Goal: Information Seeking & Learning: Learn about a topic

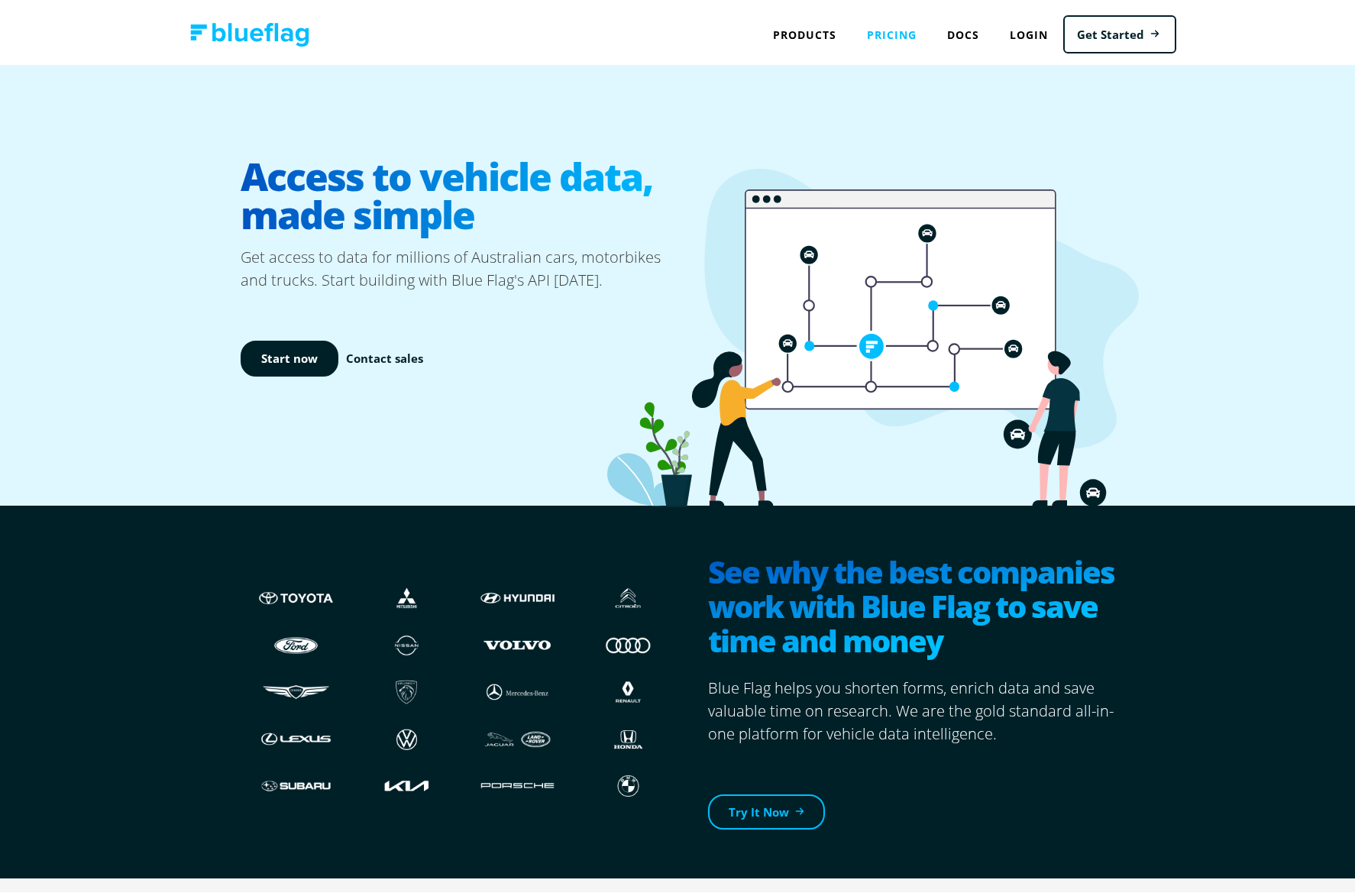
click at [869, 31] on link "Pricing" at bounding box center [891, 31] width 80 height 31
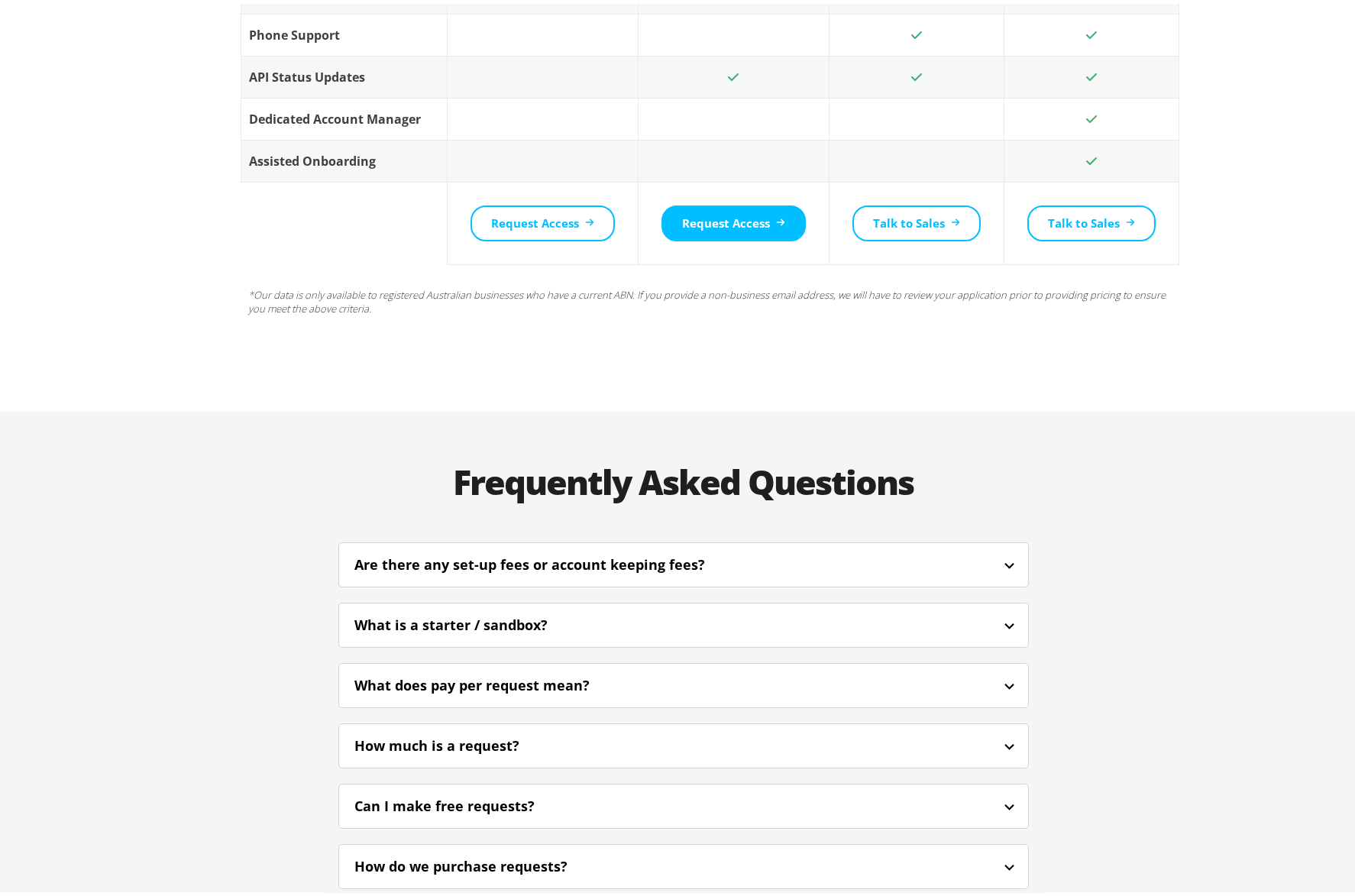
scroll to position [3174, 0]
click at [597, 670] on div "What does pay per request mean?" at bounding box center [492, 681] width 277 height 21
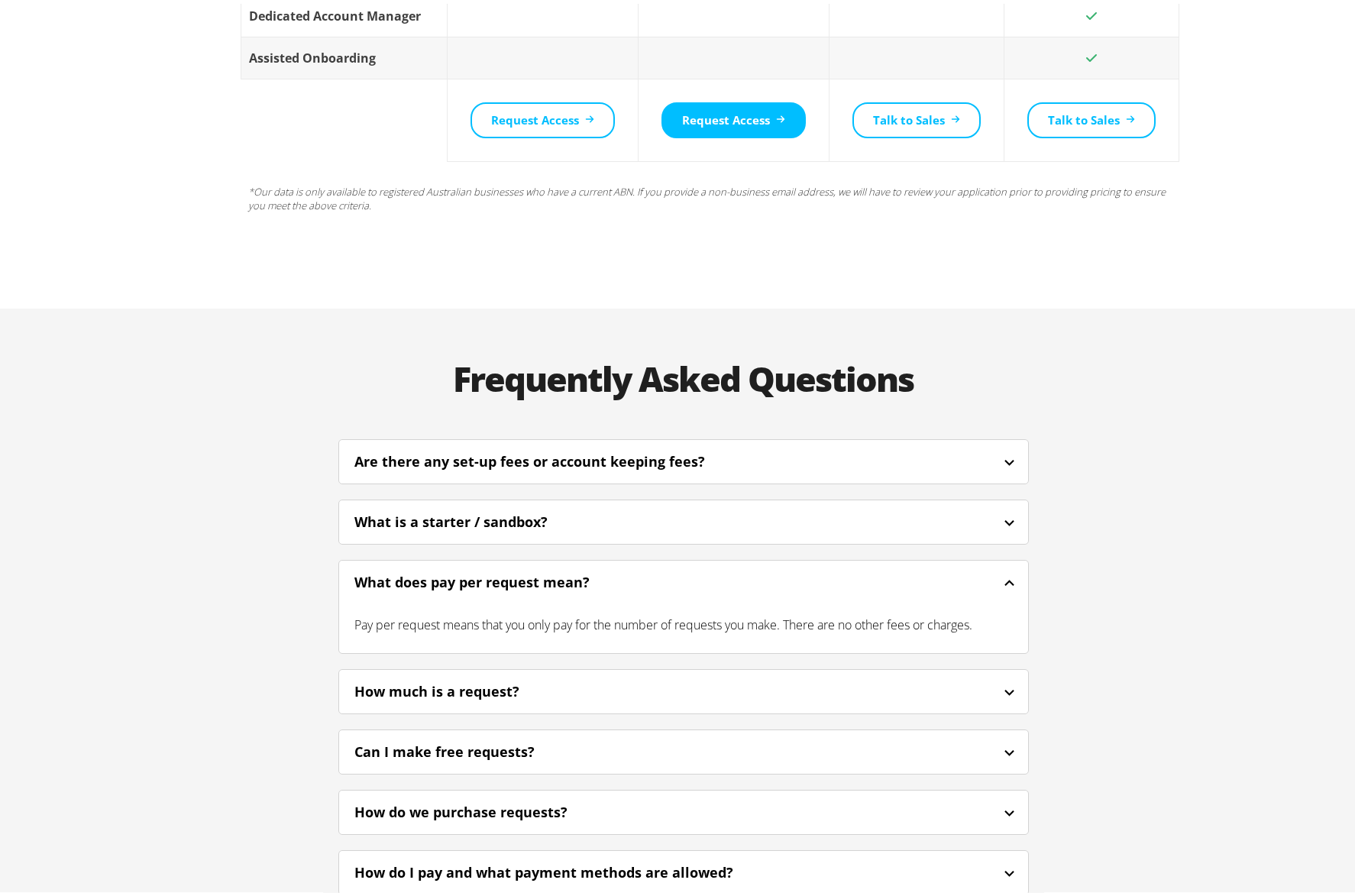
scroll to position [3320, 0]
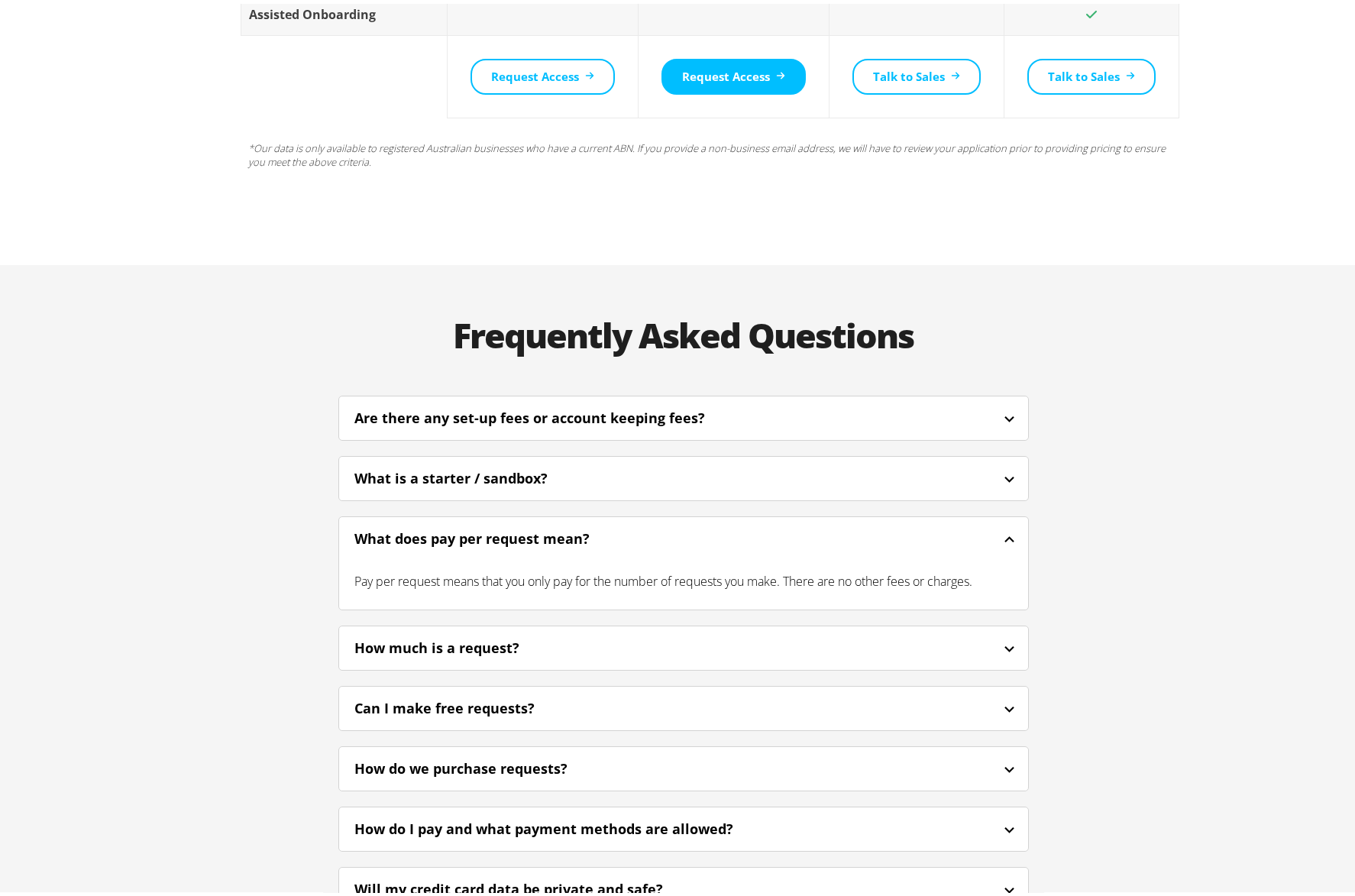
click at [566, 626] on div "How much is a request?" at bounding box center [684, 644] width 689 height 36
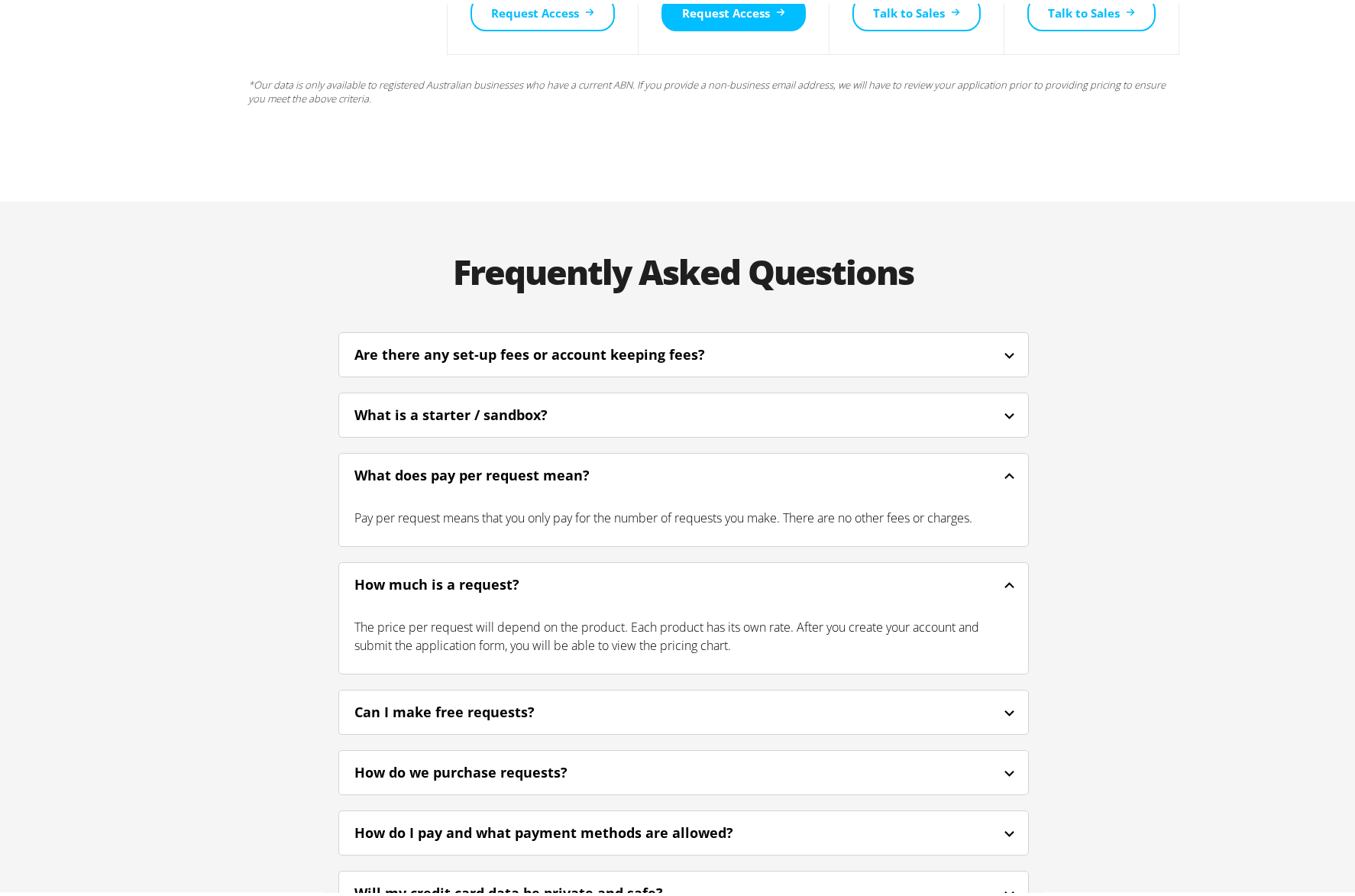
scroll to position [3395, 0]
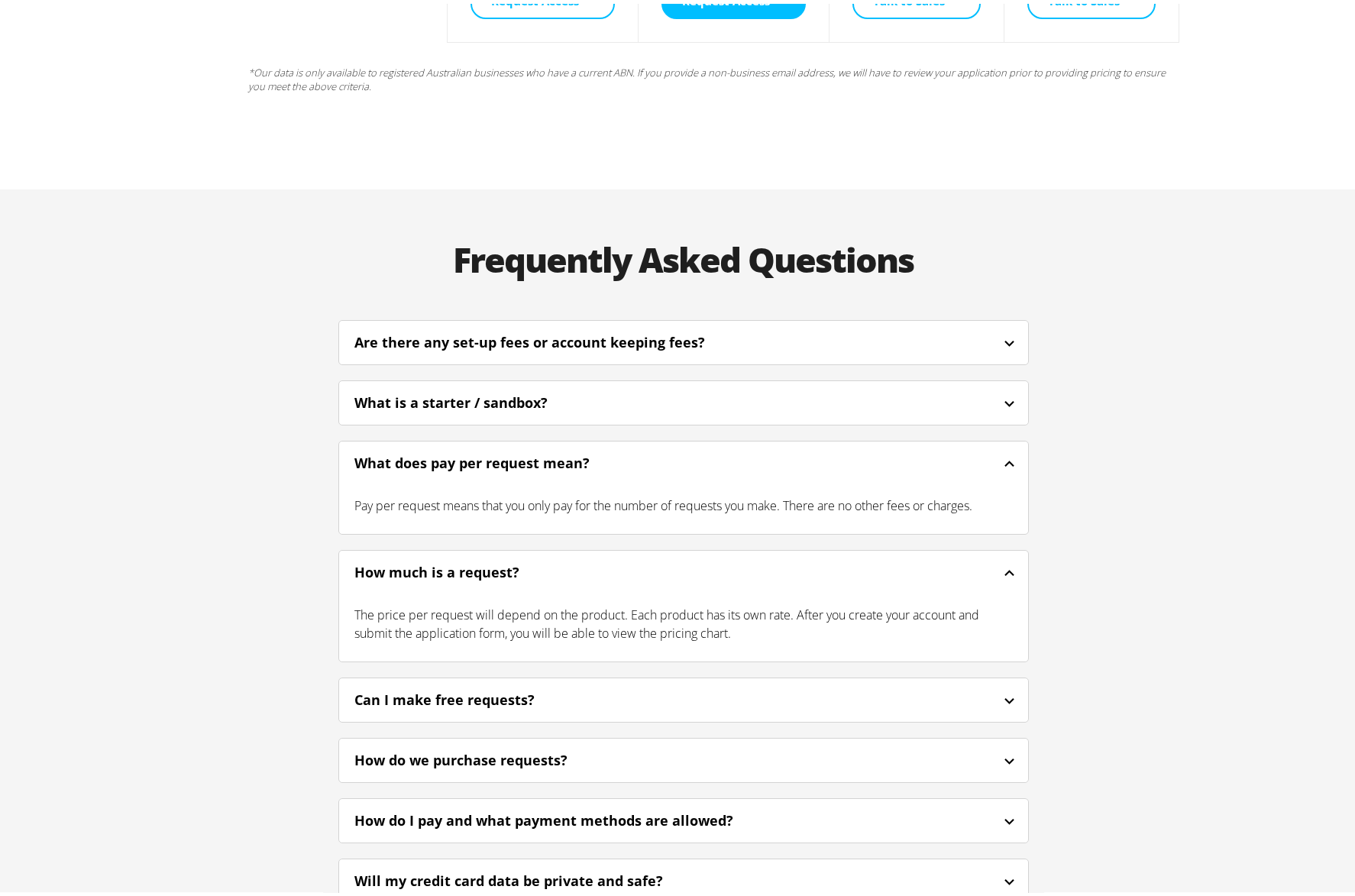
click at [609, 678] on div "Can I make free requests?" at bounding box center [684, 696] width 689 height 36
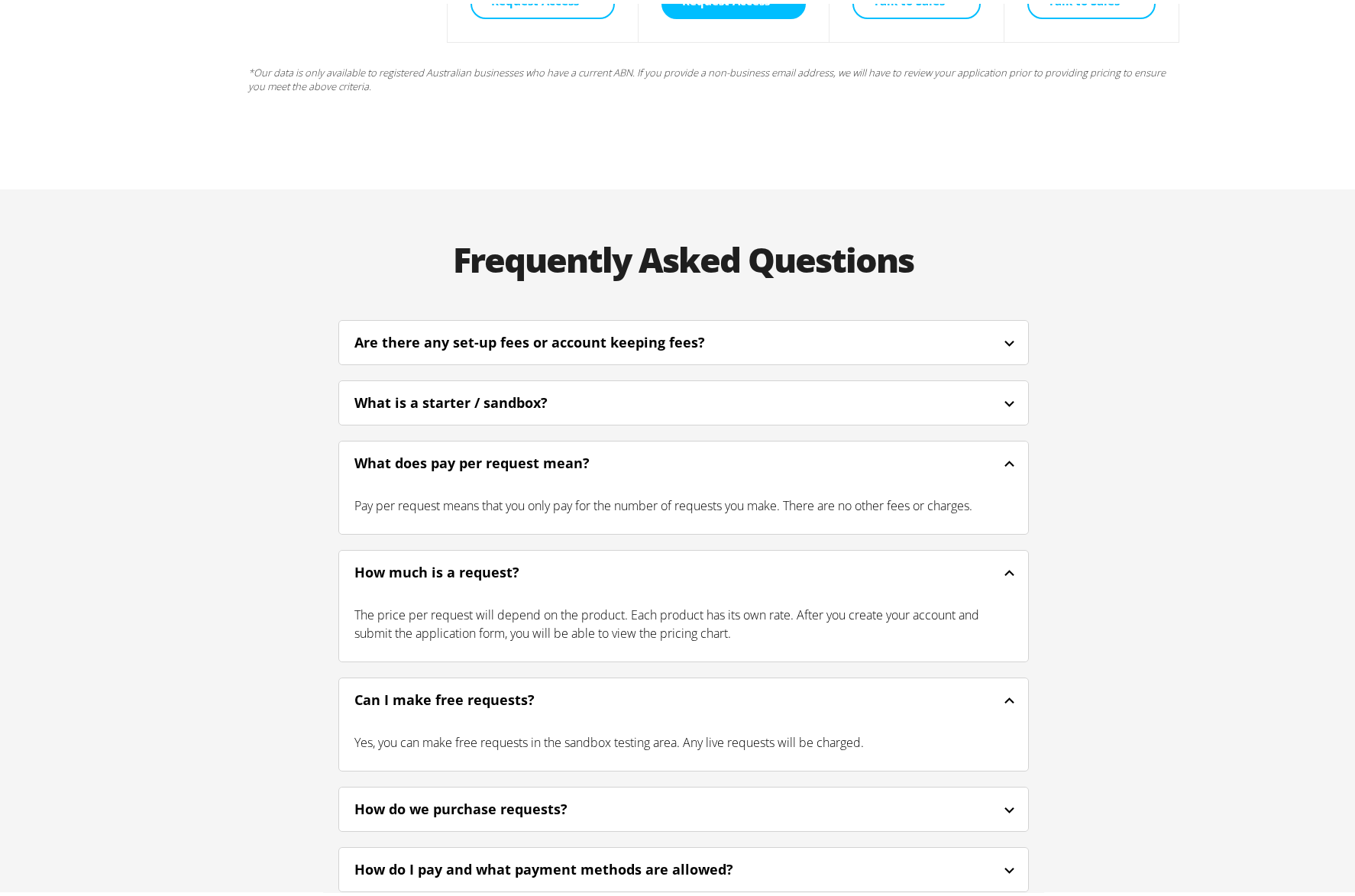
click at [609, 678] on div "Can I make free requests?" at bounding box center [684, 696] width 689 height 36
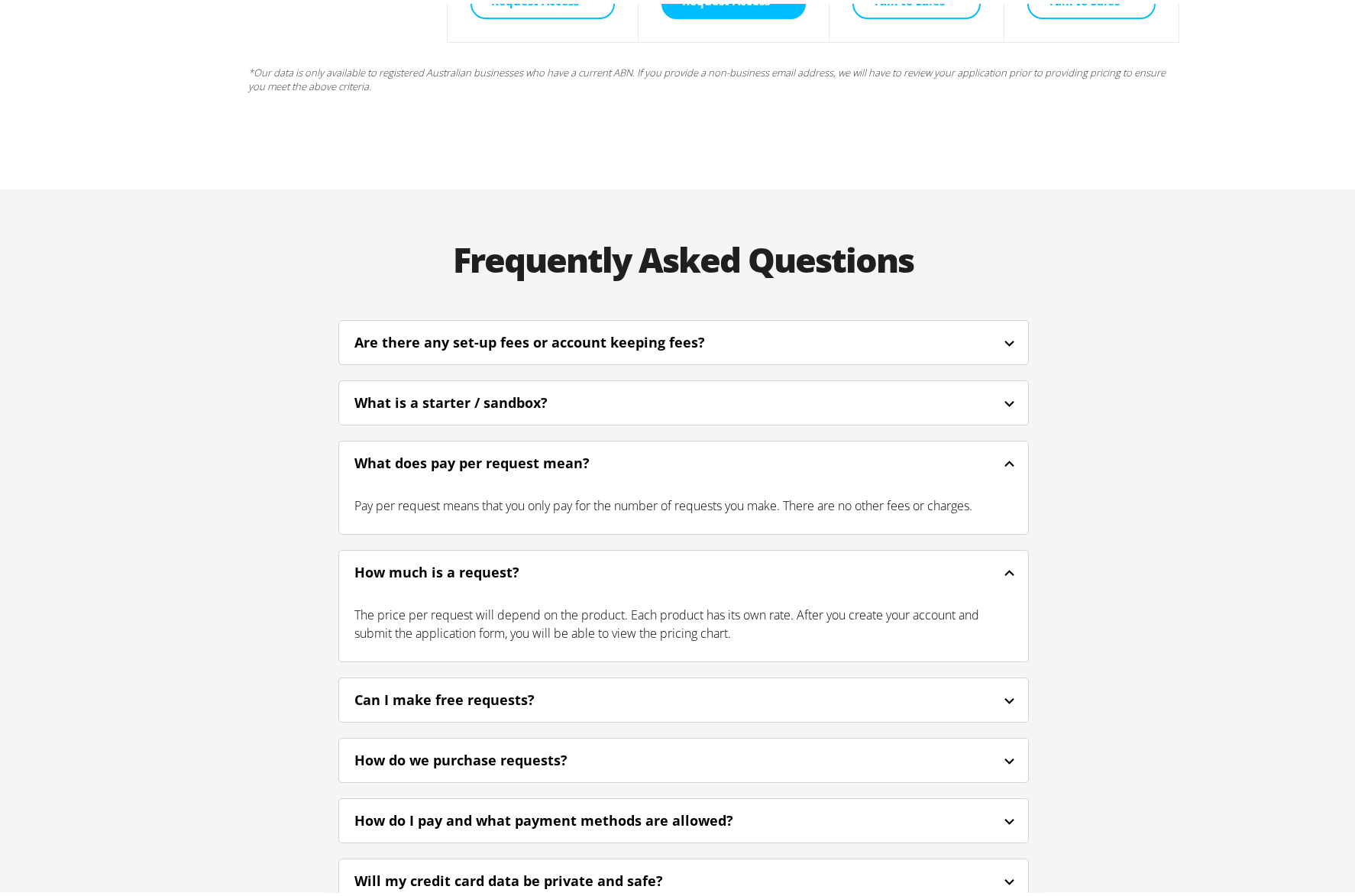
click at [603, 738] on div "How do we purchase requests?" at bounding box center [684, 756] width 689 height 36
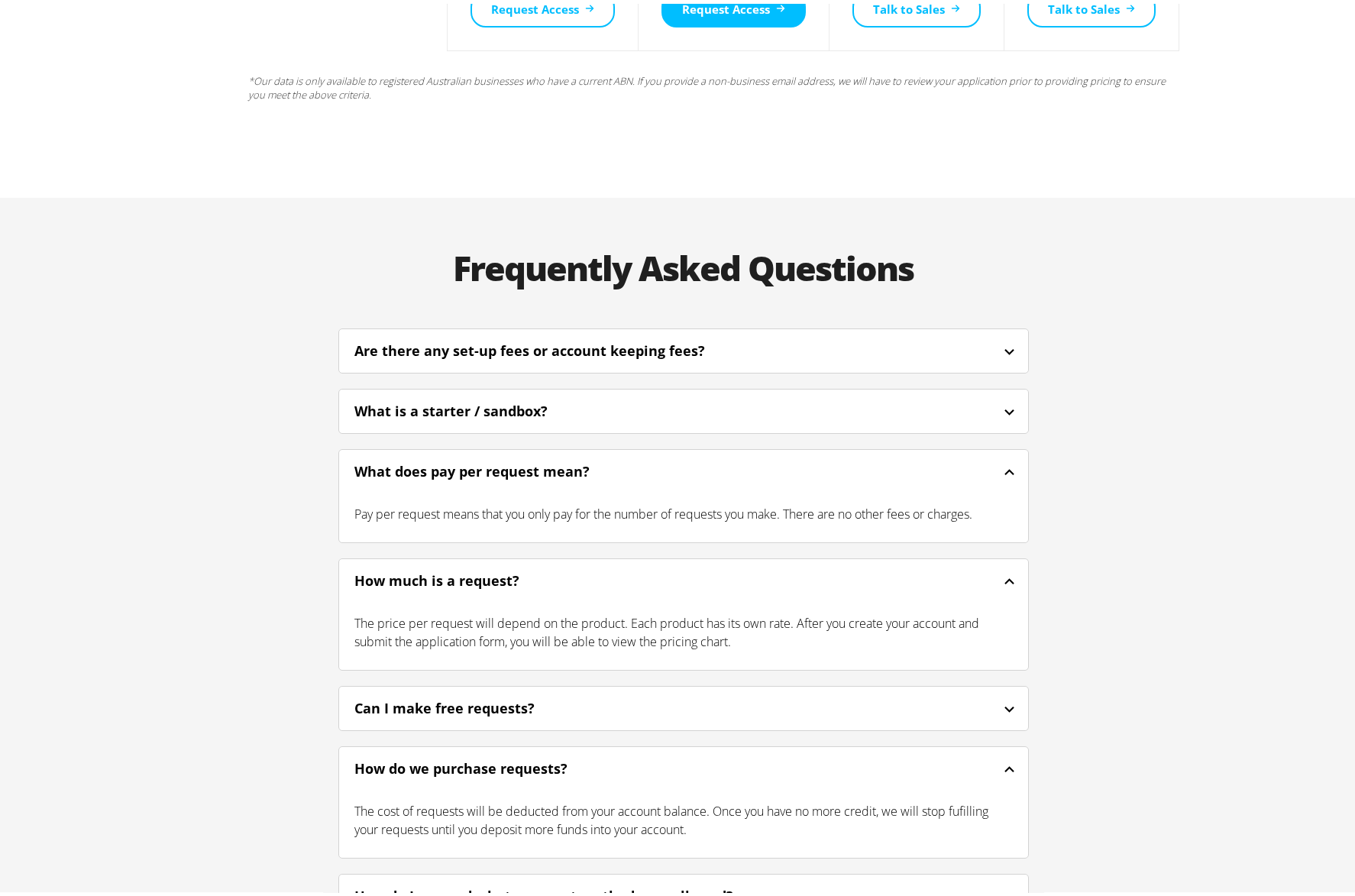
scroll to position [3385, 0]
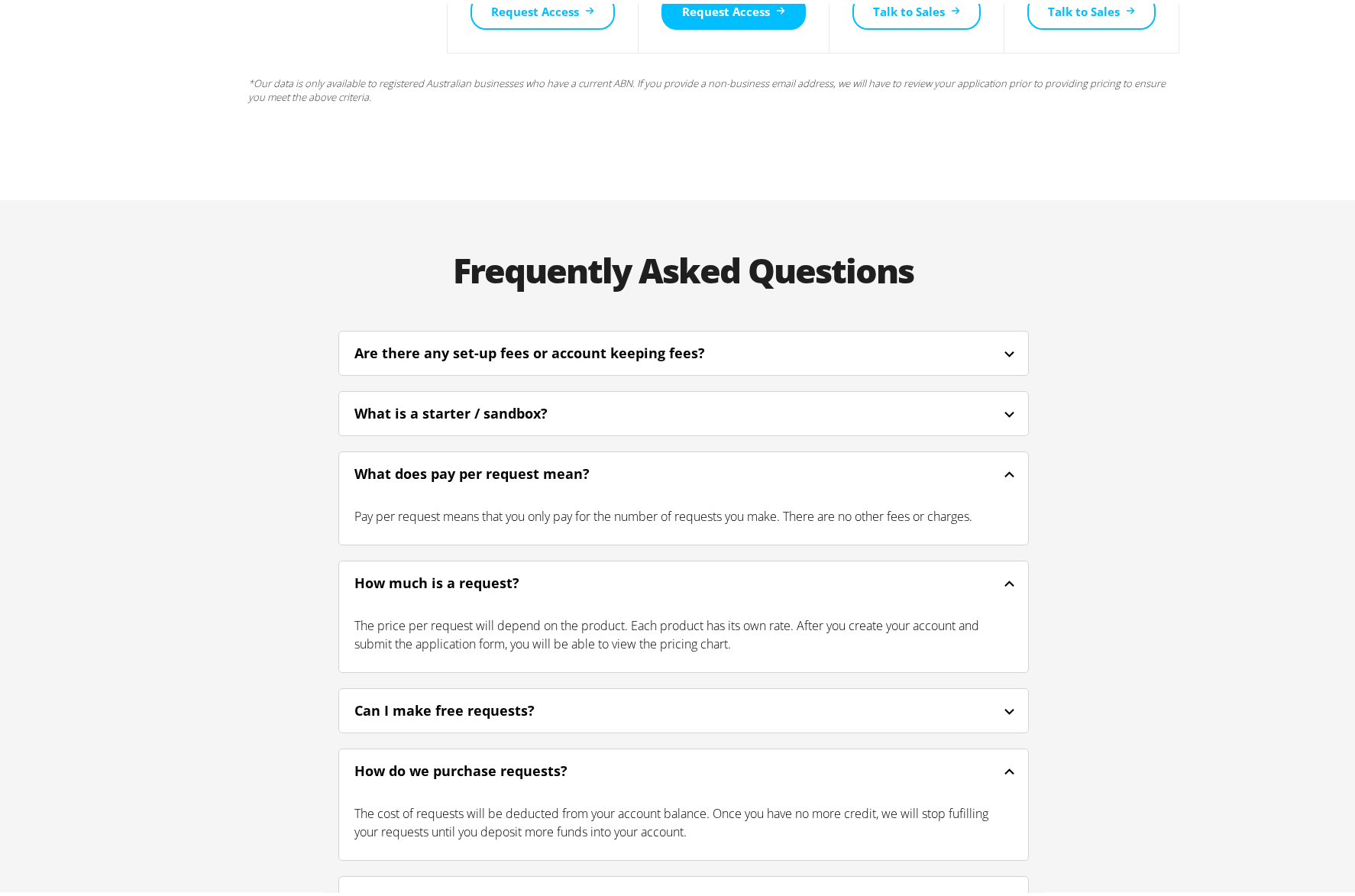
click at [643, 339] on div "Are there any set-up fees or account keeping fees?" at bounding box center [550, 350] width 392 height 21
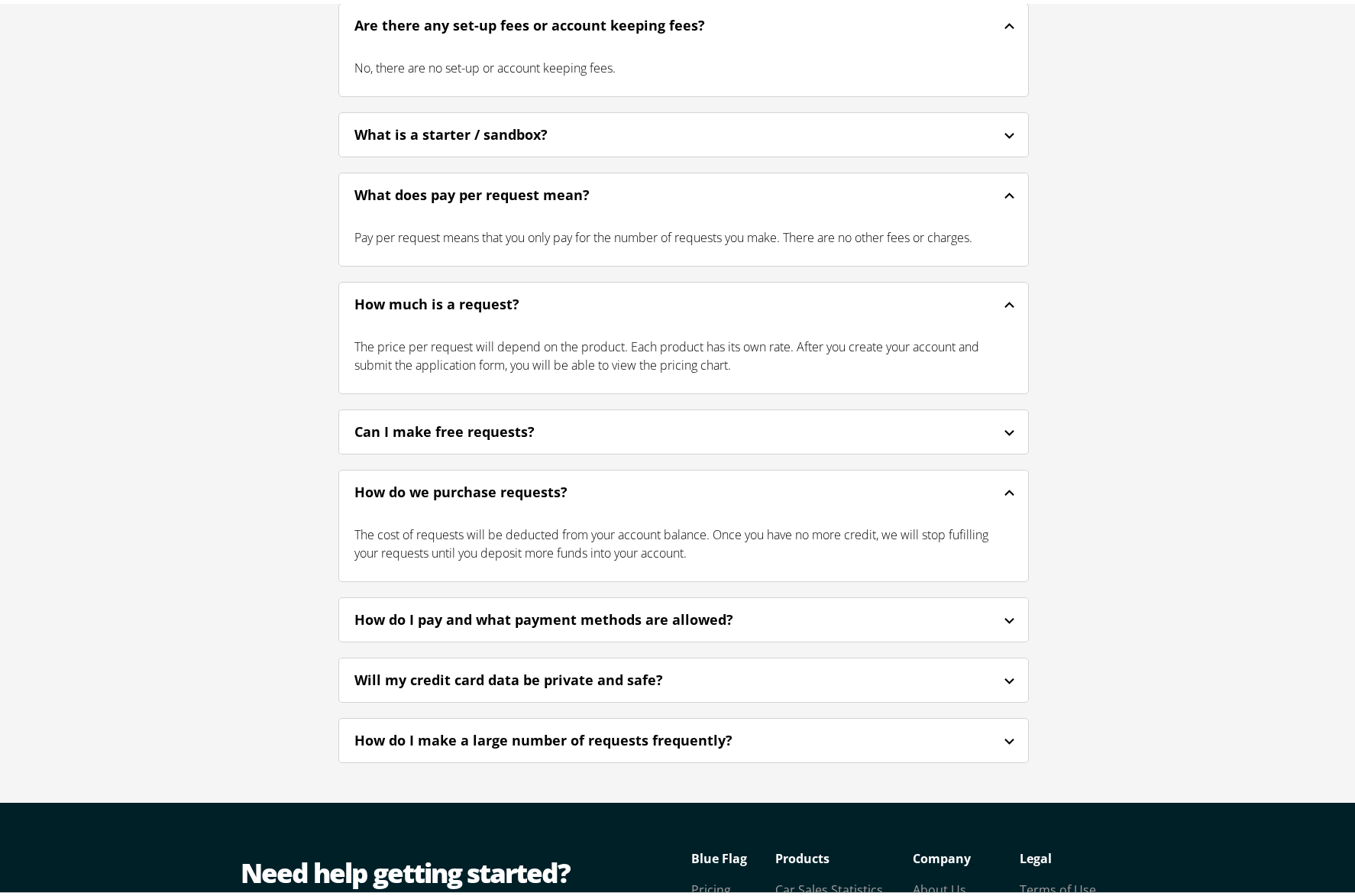
scroll to position [3714, 0]
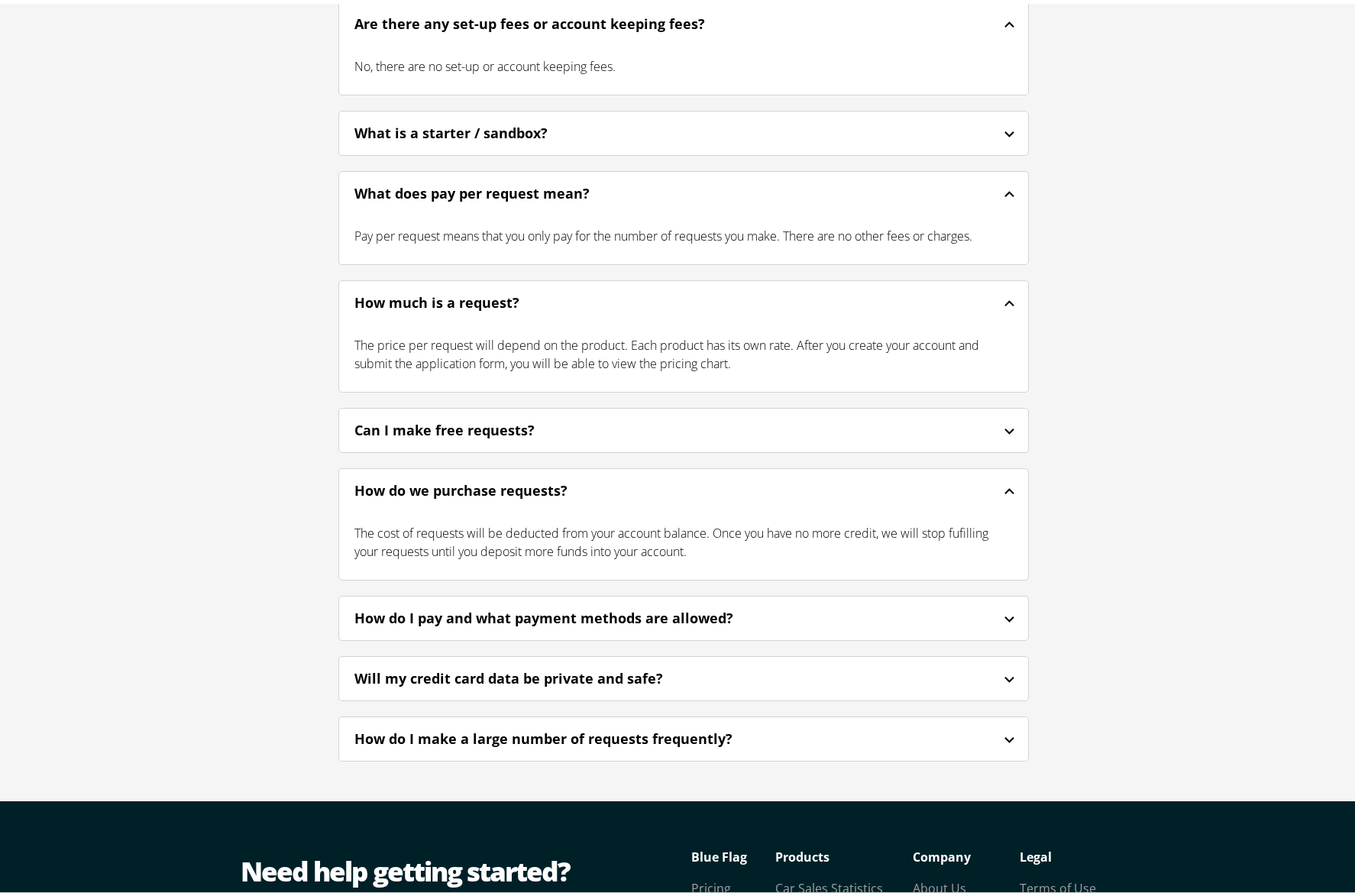
click at [550, 712] on section "How do I make a large number of requests frequently? Talk to one of our experts…" at bounding box center [683, 735] width 690 height 45
click at [581, 725] on div "How do I make a large number of requests frequently?" at bounding box center [563, 735] width 420 height 21
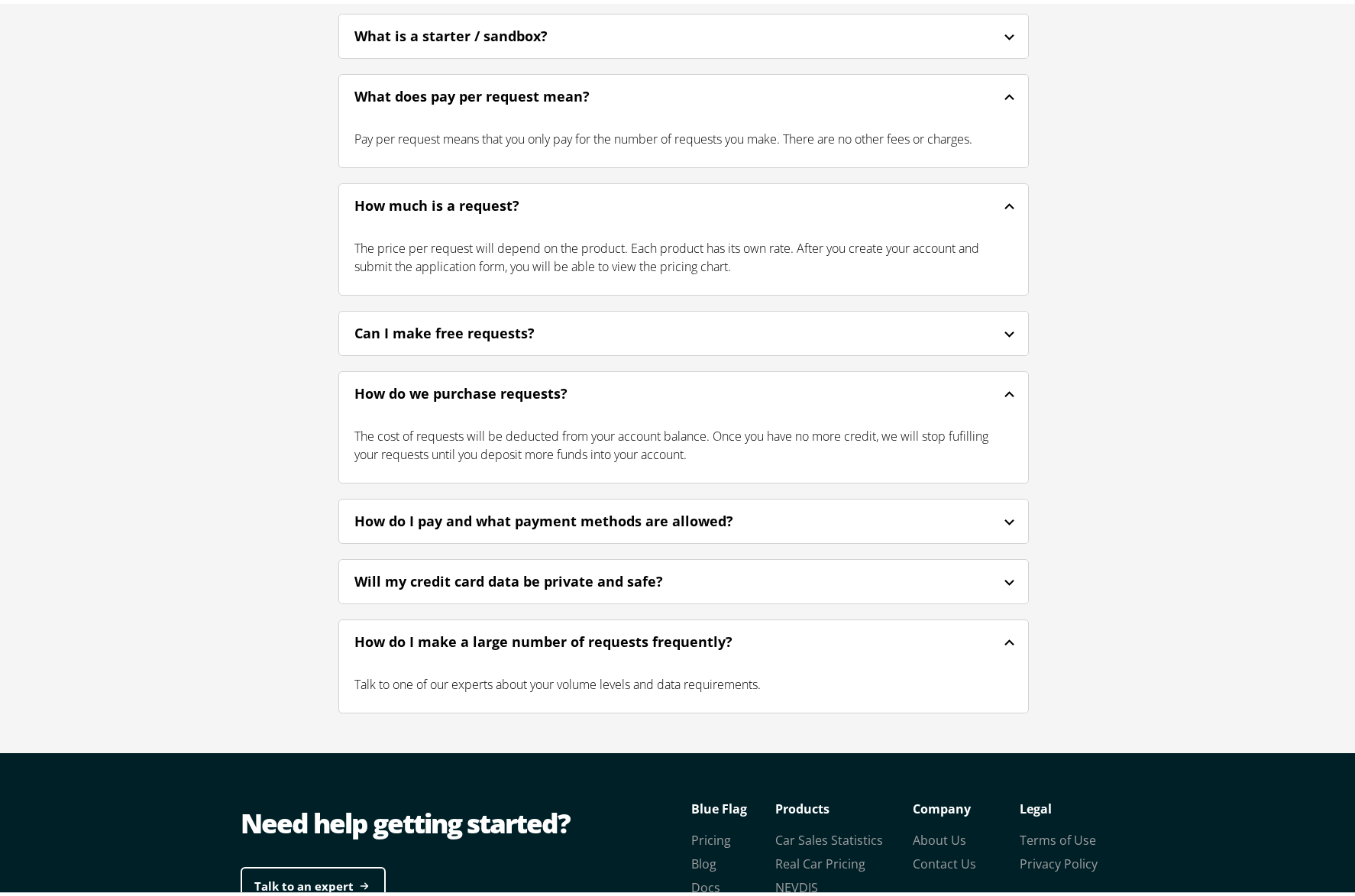
scroll to position [3802, 0]
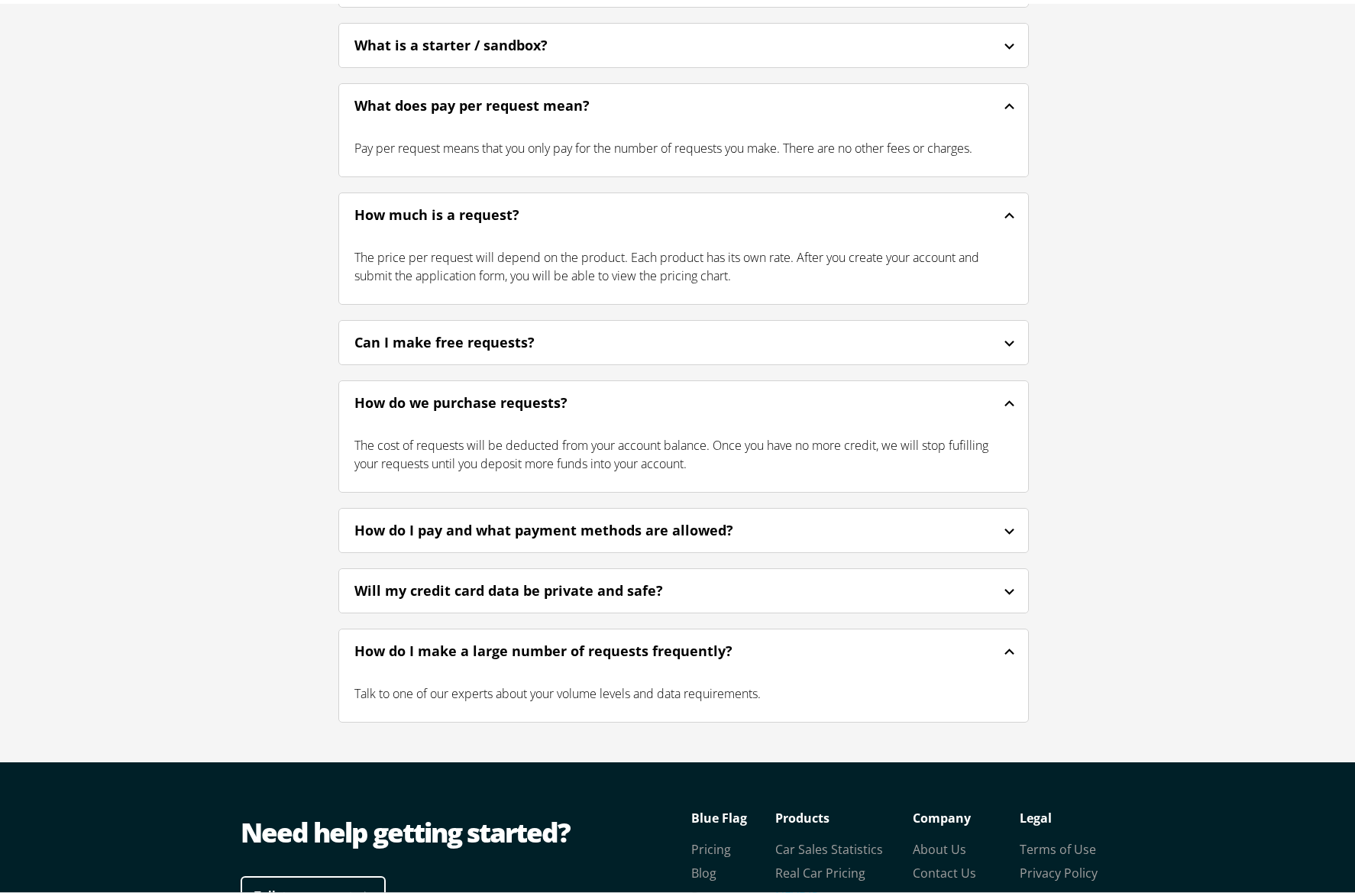
click at [786, 885] on link "NEVDIS" at bounding box center [797, 893] width 43 height 17
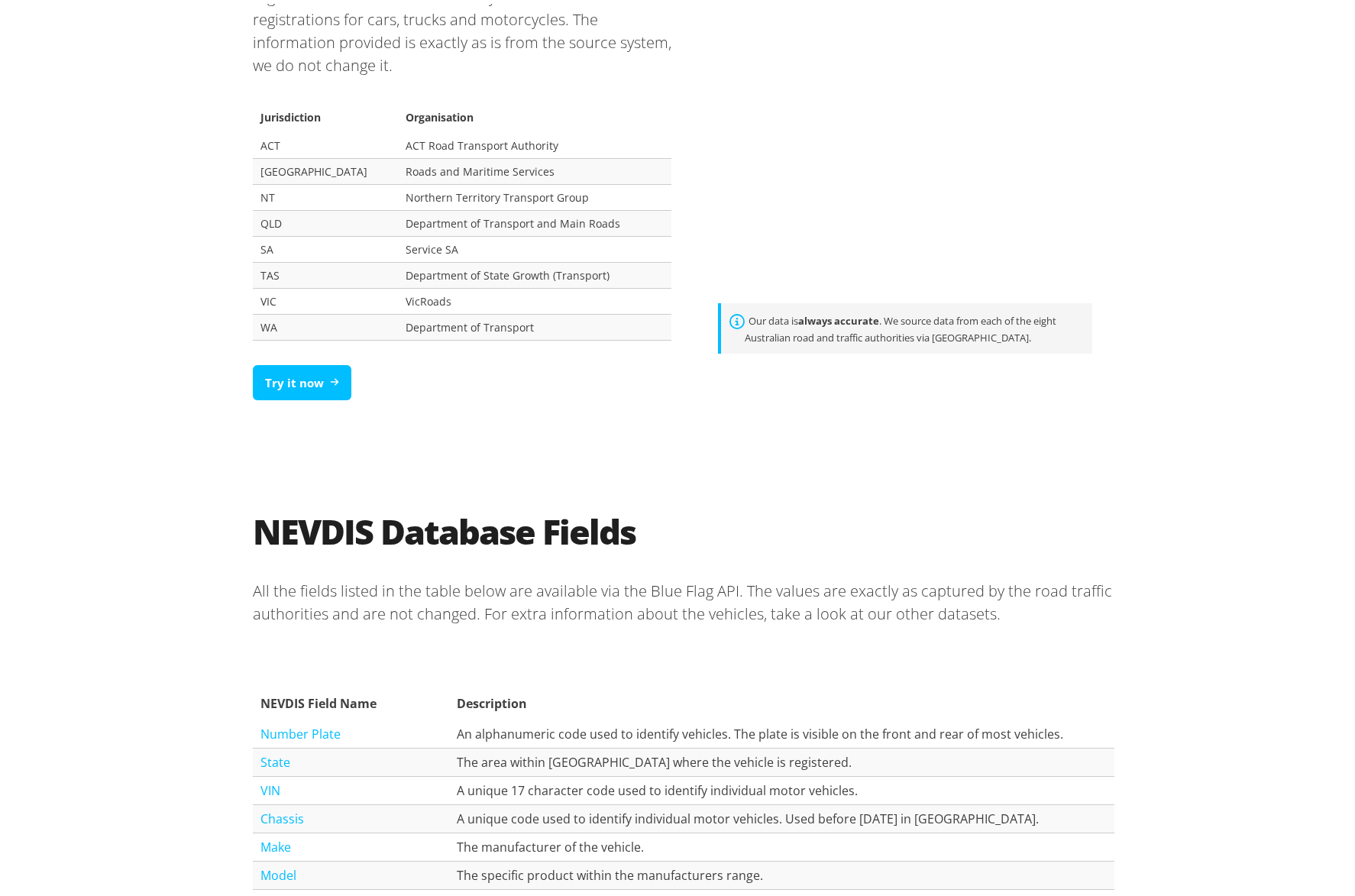
scroll to position [1057, 0]
